Goal: Communication & Community: Ask a question

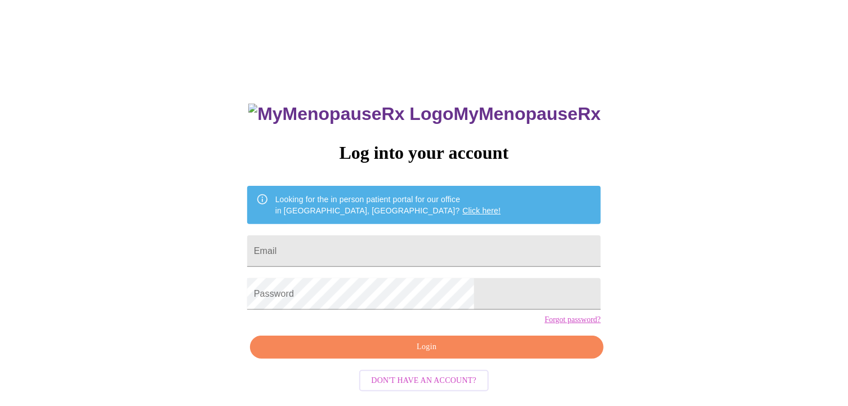
type input "[EMAIL_ADDRESS][DOMAIN_NAME]"
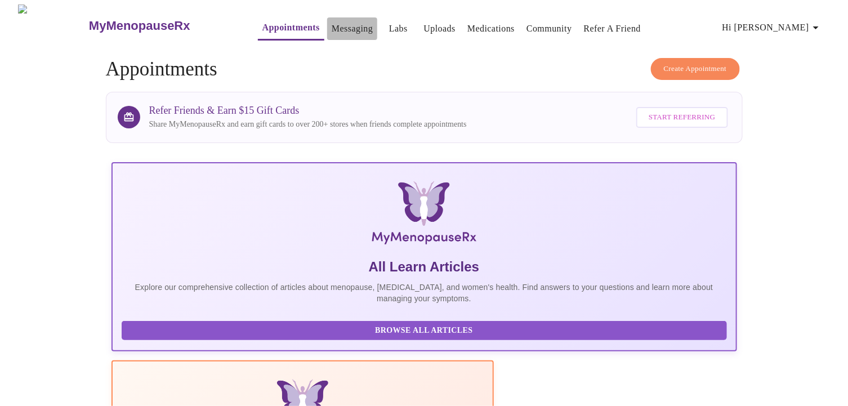
click at [332, 24] on link "Messaging" at bounding box center [352, 29] width 41 height 16
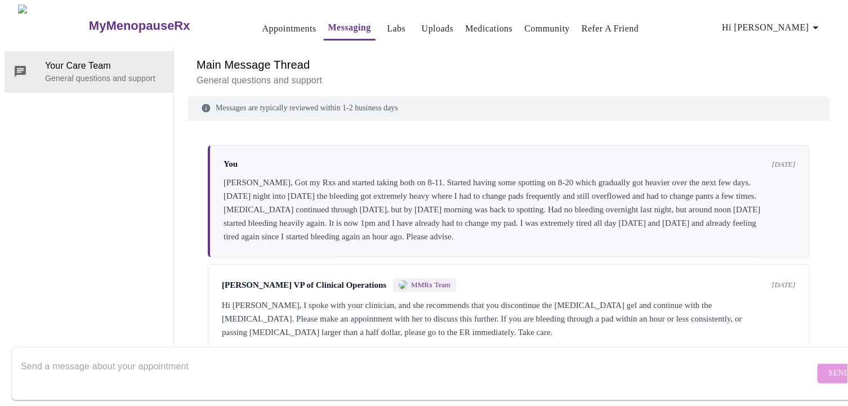
scroll to position [81, 0]
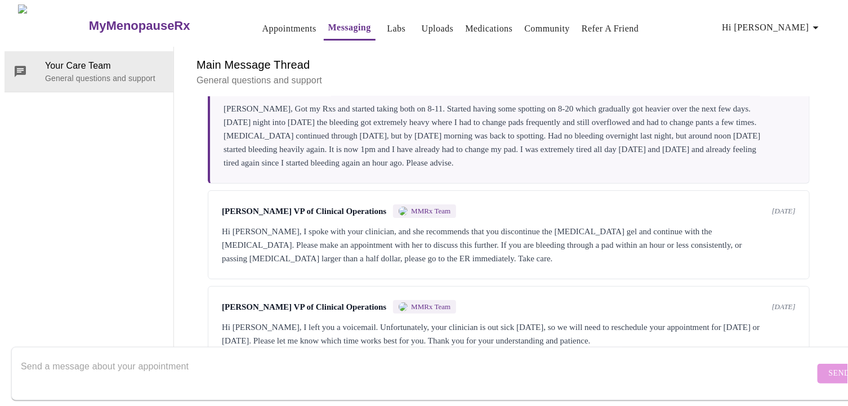
click at [44, 355] on textarea "Send a message about your appointment" at bounding box center [418, 373] width 794 height 36
click at [23, 355] on textarea "Send a message about your appointment" at bounding box center [418, 373] width 794 height 36
type textarea "M"
type textarea "W"
type textarea "M"
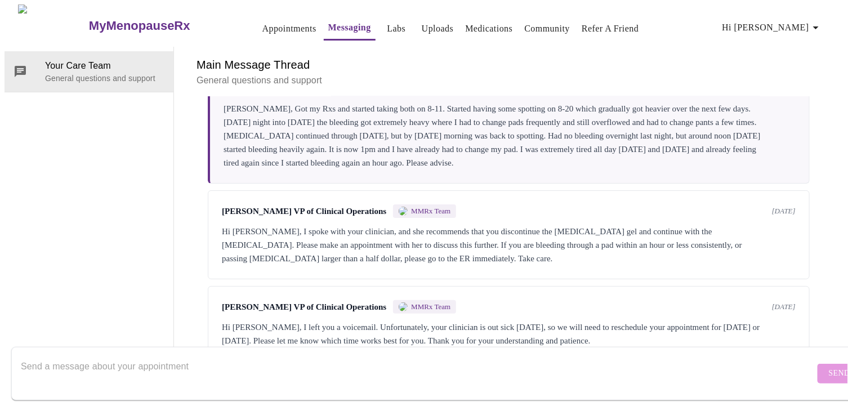
click at [262, 27] on link "Appointments" at bounding box center [289, 29] width 54 height 16
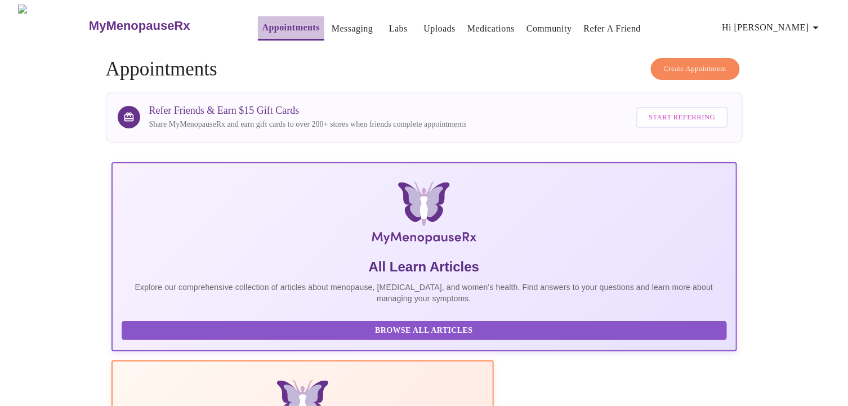
click at [262, 27] on link "Appointments" at bounding box center [290, 28] width 57 height 16
click at [332, 26] on link "Messaging" at bounding box center [352, 29] width 41 height 16
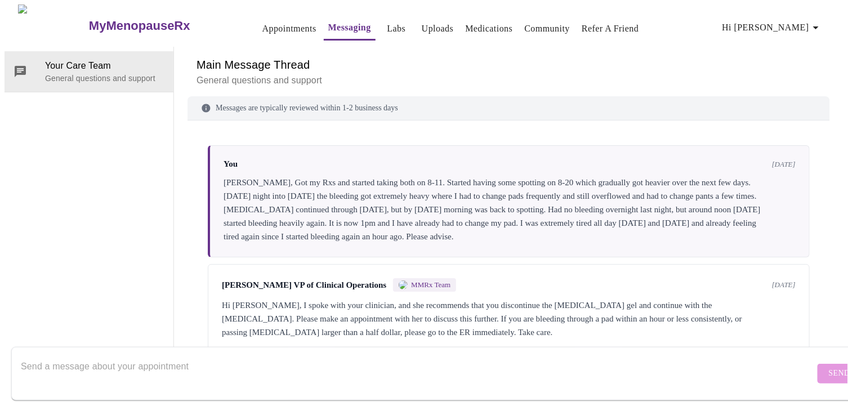
scroll to position [81, 0]
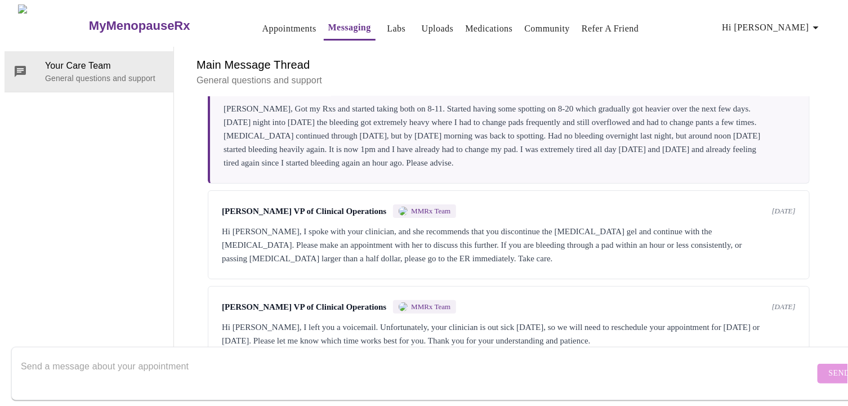
click at [21, 355] on textarea "Send a message about your appointment" at bounding box center [418, 373] width 794 height 36
type textarea "B"
